Goal: Information Seeking & Learning: Learn about a topic

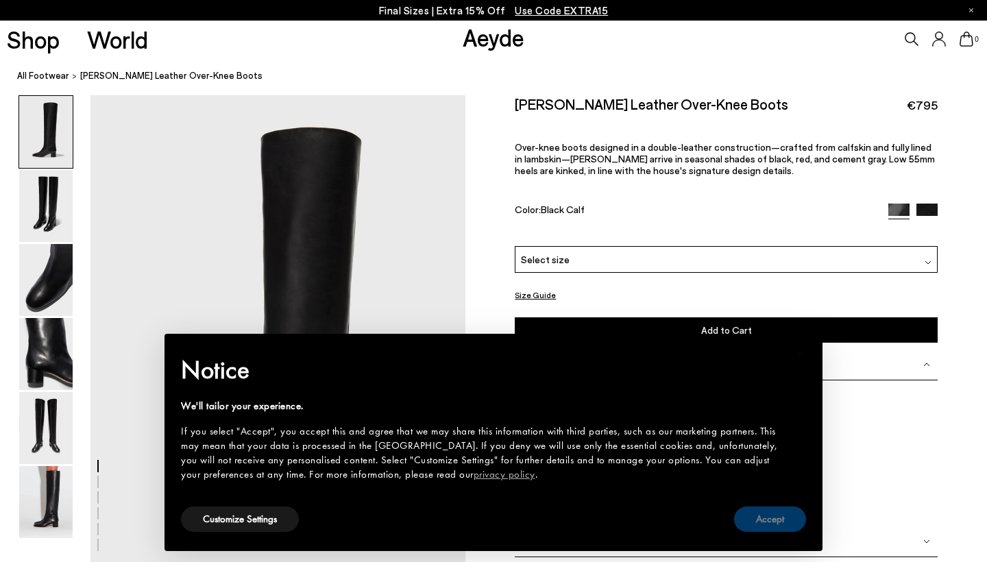
click at [781, 513] on button "Accept" at bounding box center [770, 519] width 72 height 25
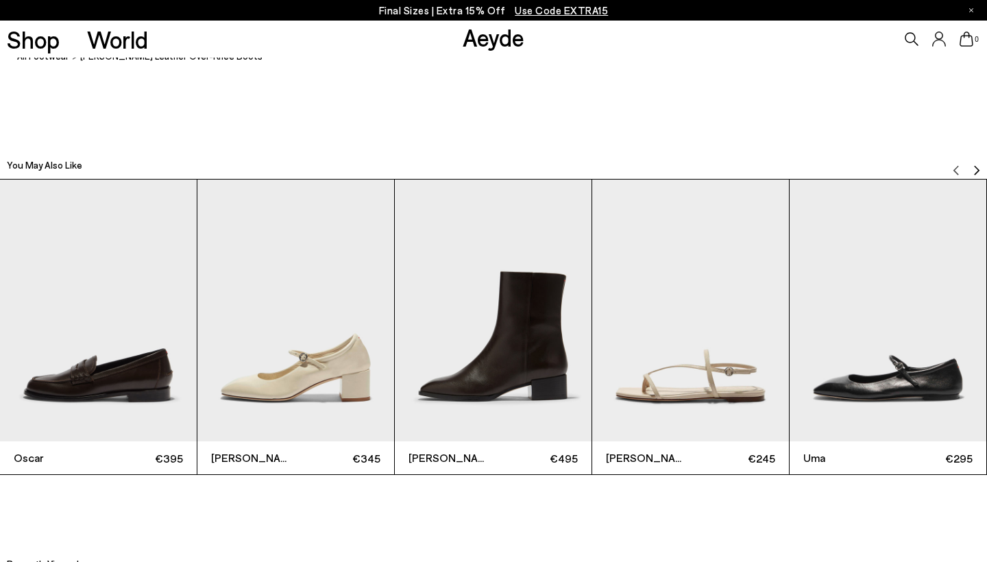
scroll to position [3000, 0]
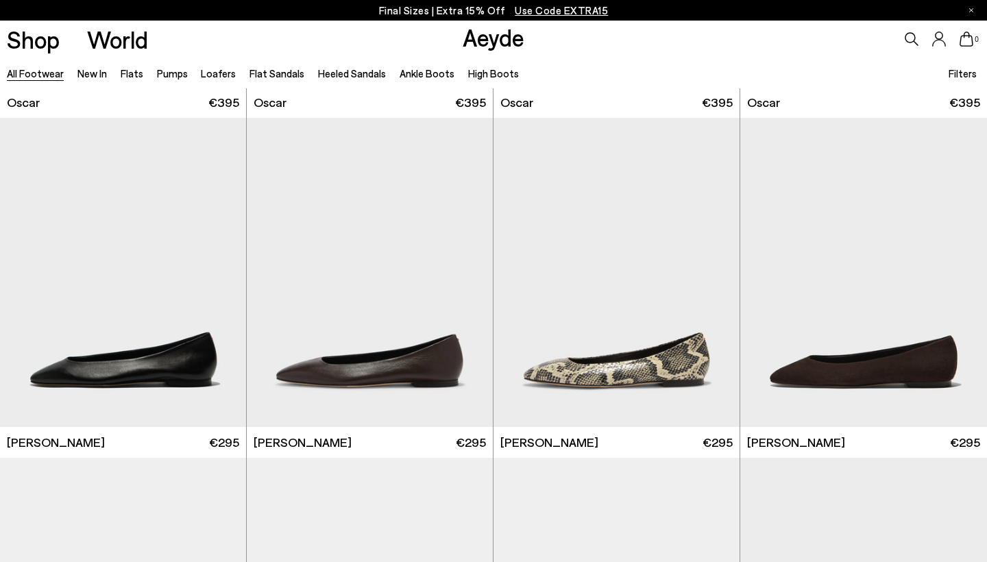
scroll to position [2014, 0]
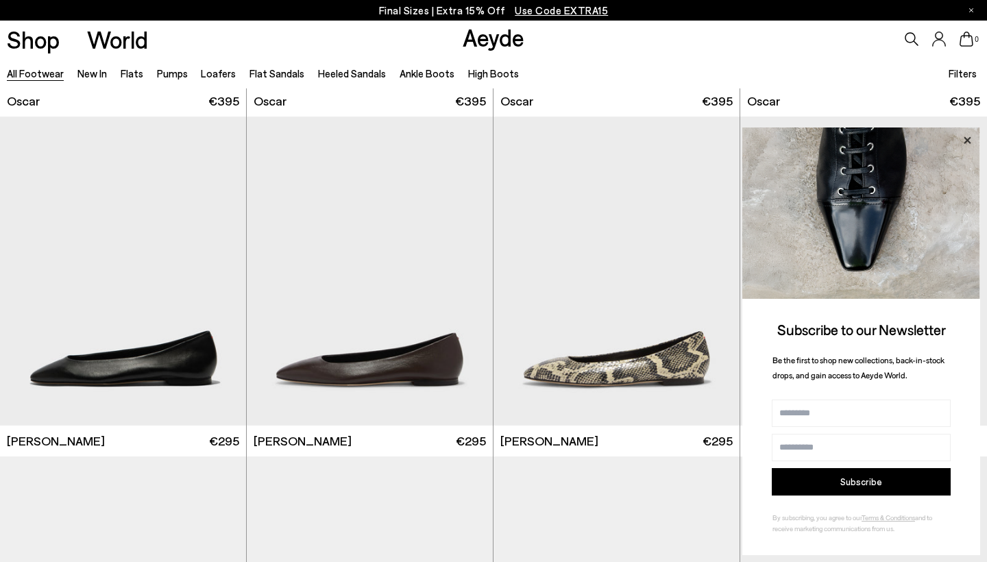
click at [969, 139] on icon at bounding box center [968, 141] width 18 height 18
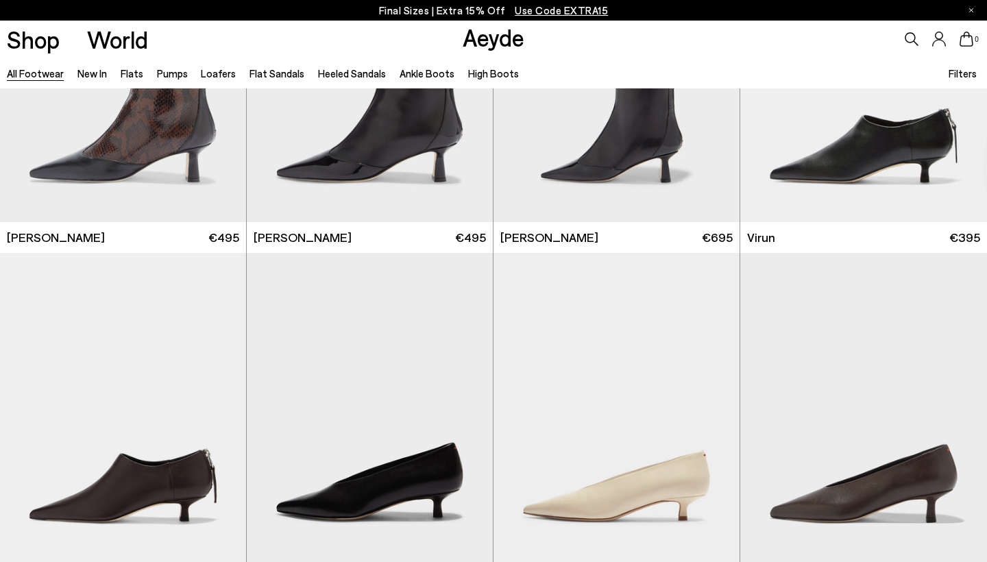
scroll to position [4263, 1]
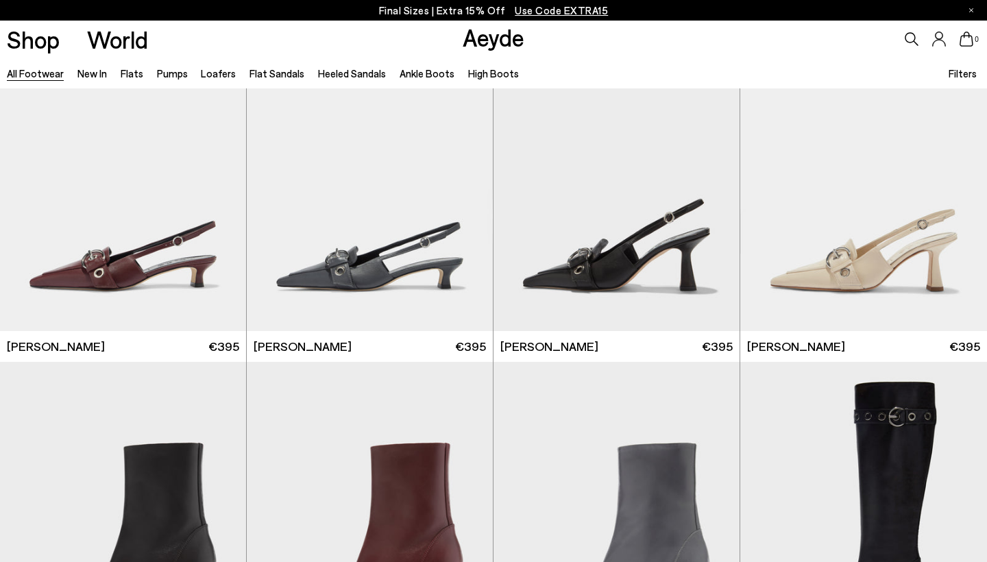
scroll to position [7943, 1]
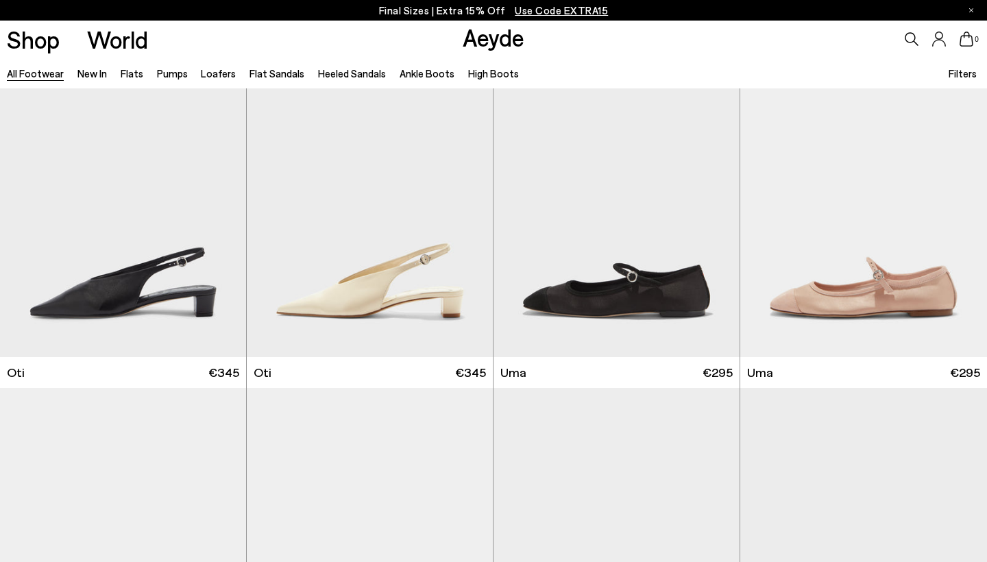
scroll to position [20456, 0]
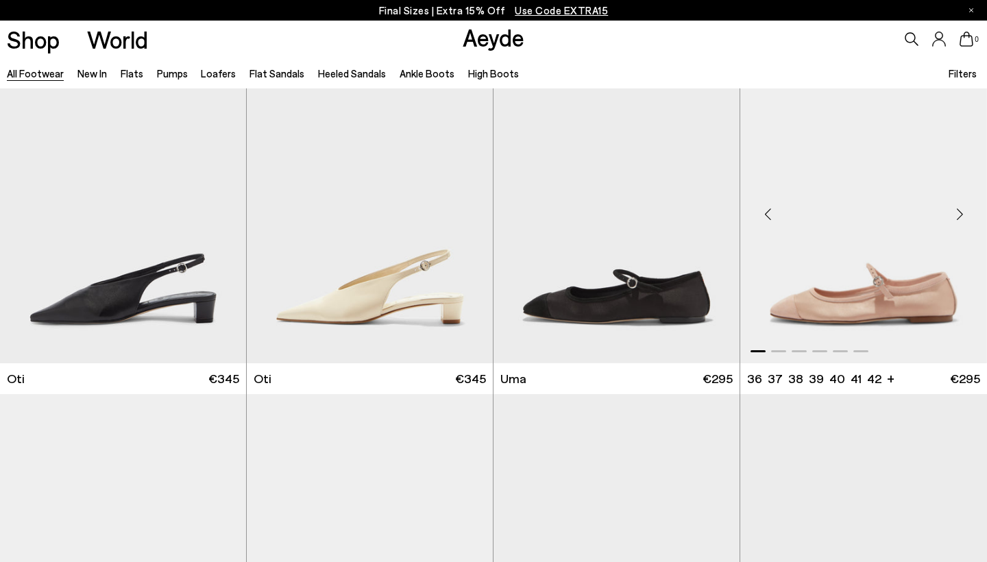
click at [956, 202] on div "Next slide" at bounding box center [959, 213] width 41 height 41
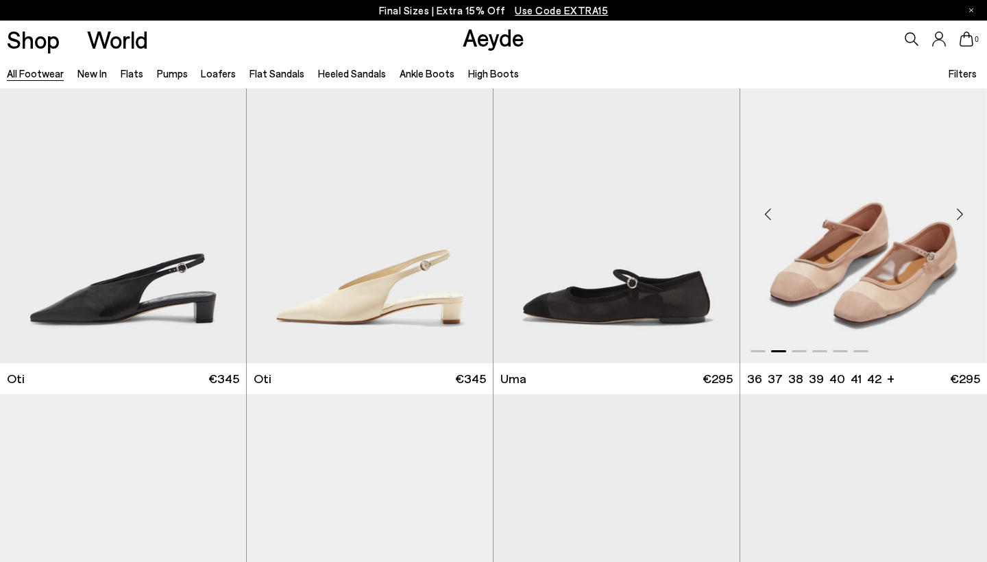
click at [956, 202] on div "Next slide" at bounding box center [959, 213] width 41 height 41
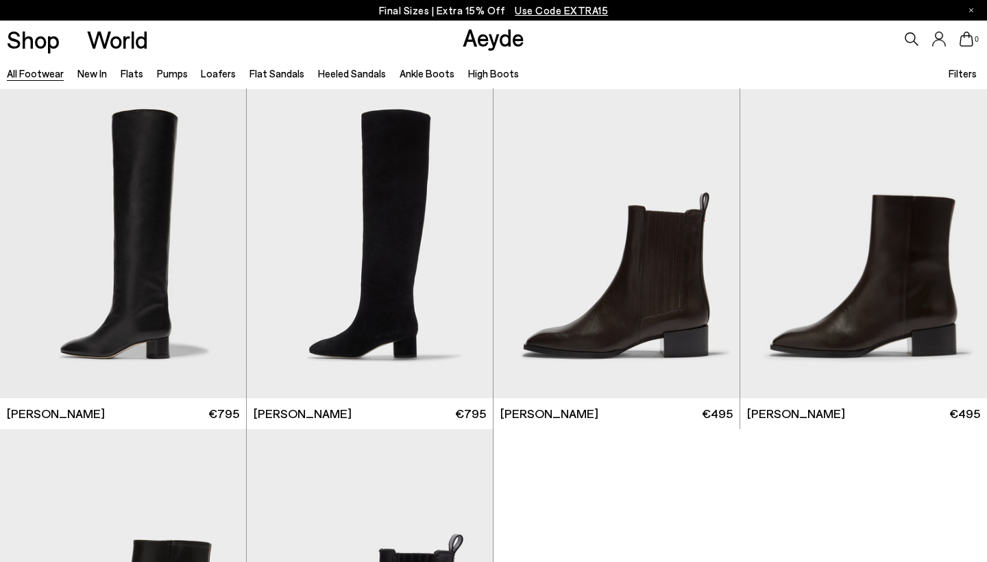
scroll to position [23121, 0]
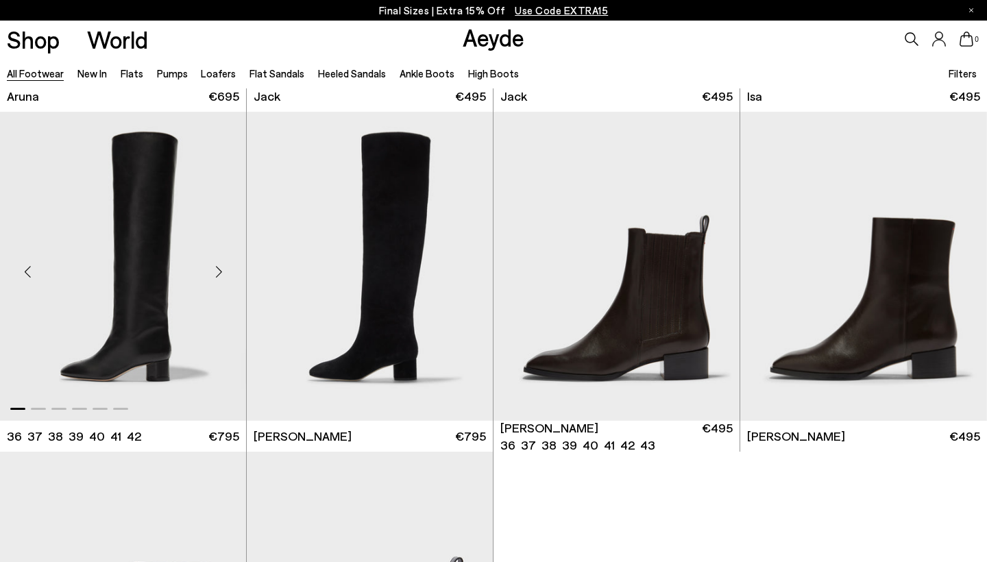
click at [155, 250] on img "1 / 6" at bounding box center [123, 266] width 246 height 309
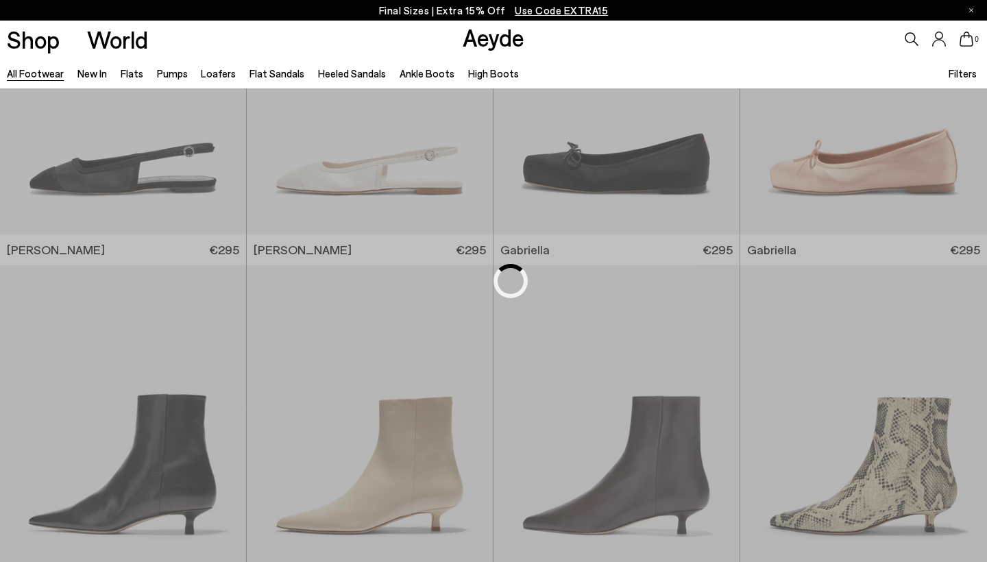
scroll to position [2009, 0]
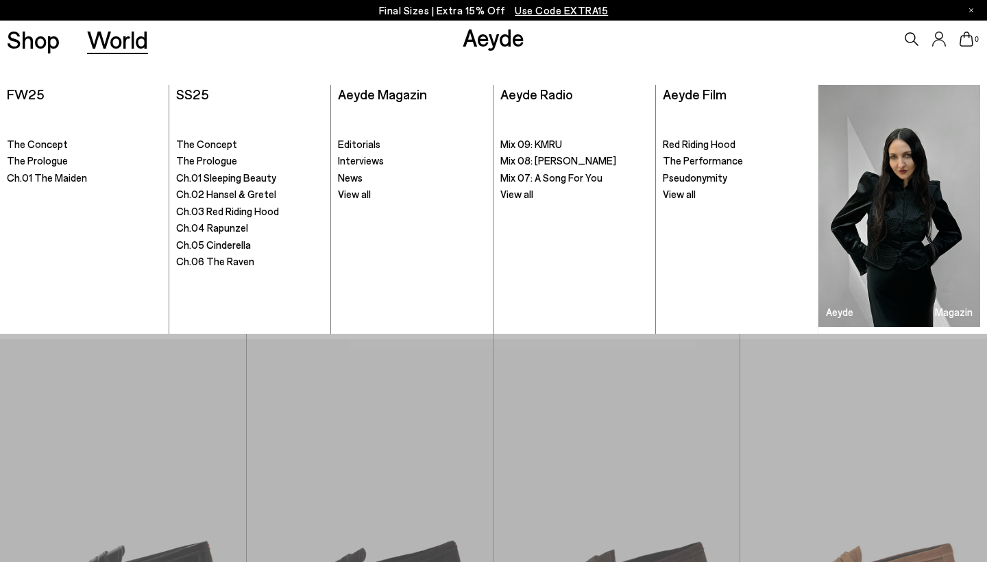
scroll to position [2009, 0]
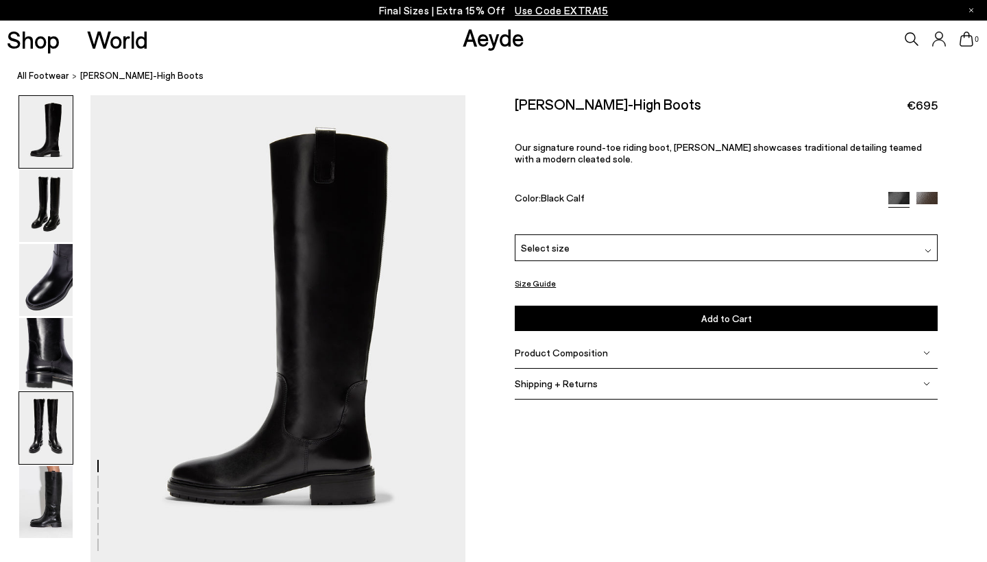
click at [36, 433] on img at bounding box center [45, 428] width 53 height 72
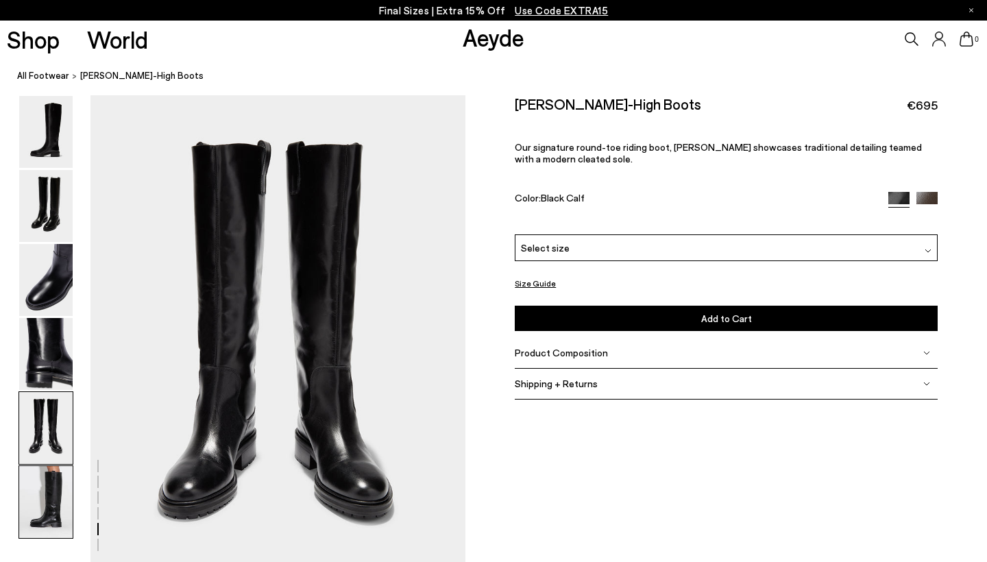
click at [47, 495] on img at bounding box center [45, 502] width 53 height 72
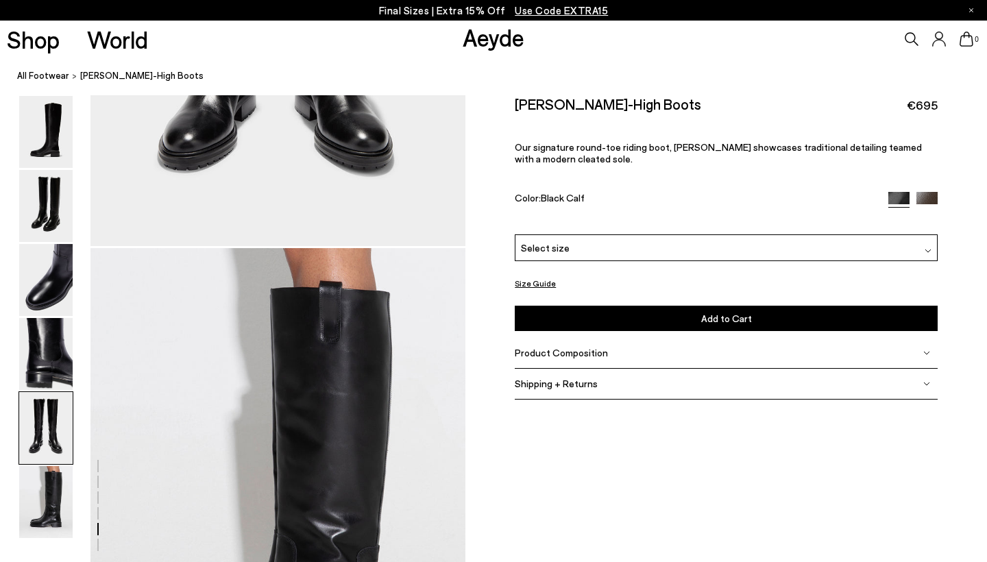
scroll to position [2320, 0]
